Goal: Information Seeking & Learning: Learn about a topic

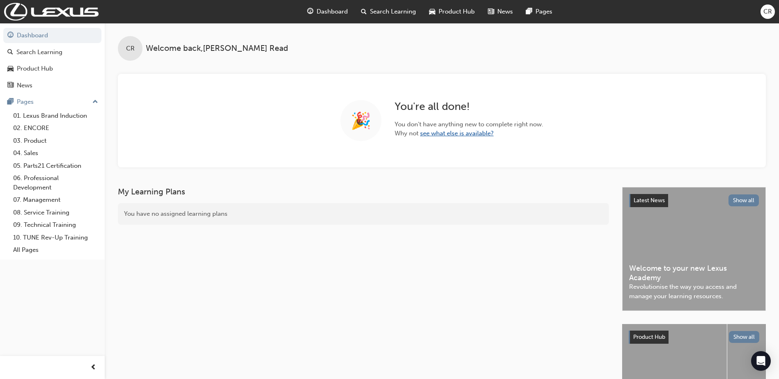
click at [463, 137] on link "see what else is available?" at bounding box center [457, 133] width 74 height 7
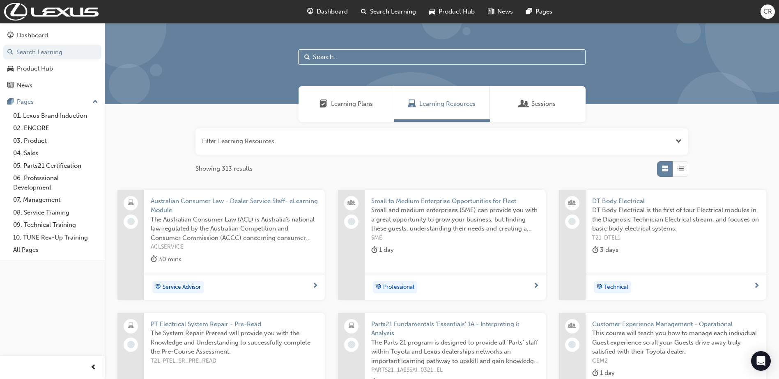
click at [354, 99] on span "Learning Plans" at bounding box center [352, 103] width 42 height 9
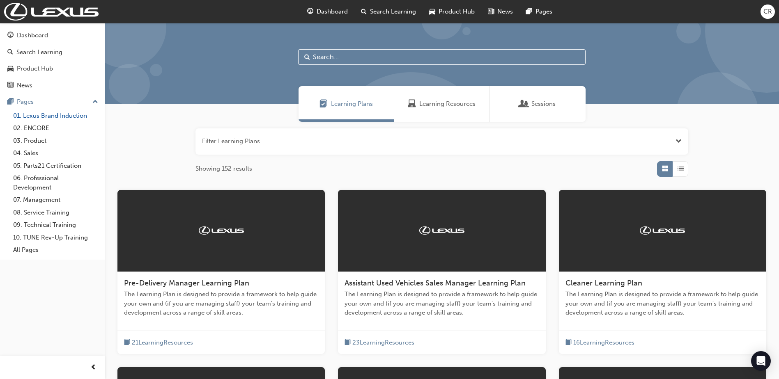
click at [44, 115] on link "01. Lexus Brand Induction" at bounding box center [56, 116] width 92 height 13
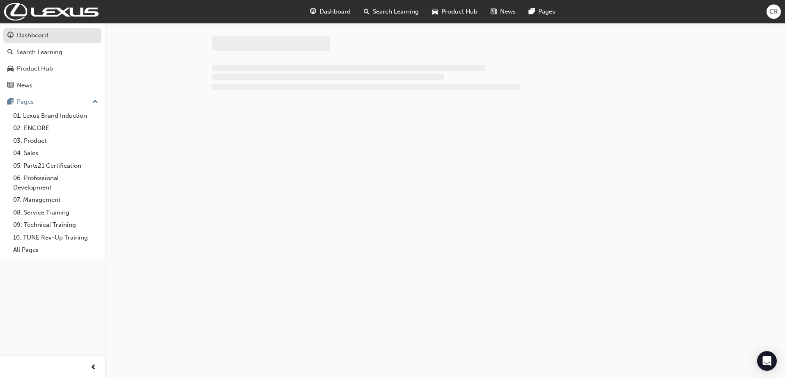
click at [39, 38] on div "Dashboard" at bounding box center [32, 35] width 31 height 9
